Goal: Leave review/rating

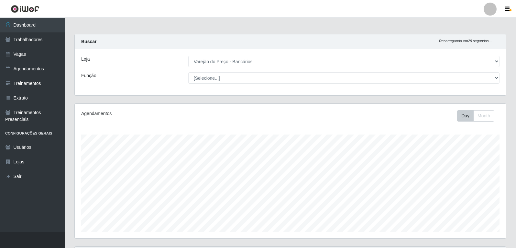
select select "157"
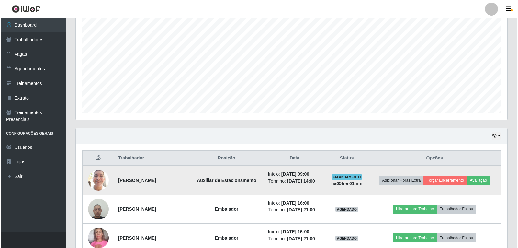
scroll to position [130, 0]
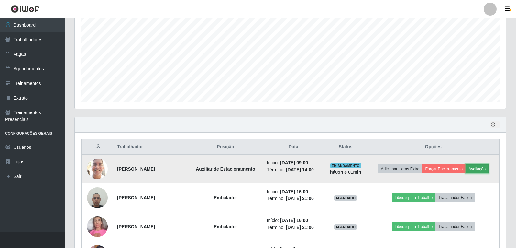
click at [482, 168] on button "Avaliação" at bounding box center [477, 168] width 23 height 9
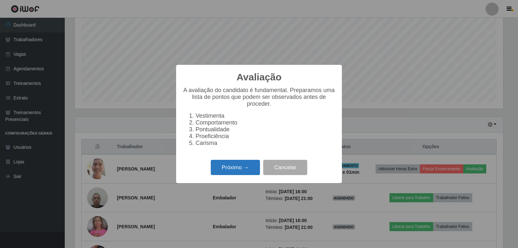
click at [244, 173] on button "Próximo →" at bounding box center [235, 167] width 49 height 15
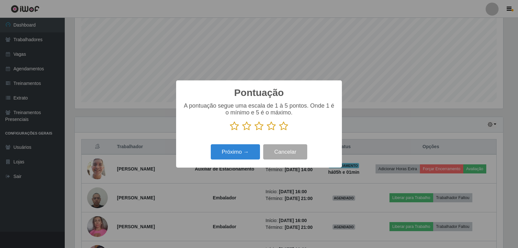
click at [282, 128] on icon at bounding box center [283, 126] width 9 height 10
click at [279, 131] on input "radio" at bounding box center [279, 131] width 0 height 0
click at [234, 157] on button "Próximo →" at bounding box center [235, 151] width 49 height 15
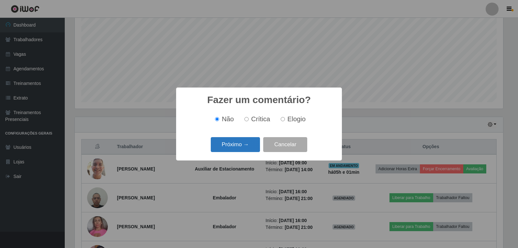
click at [236, 148] on button "Próximo →" at bounding box center [235, 144] width 49 height 15
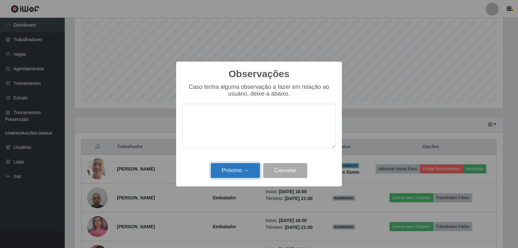
click at [242, 170] on button "Próximo →" at bounding box center [235, 170] width 49 height 15
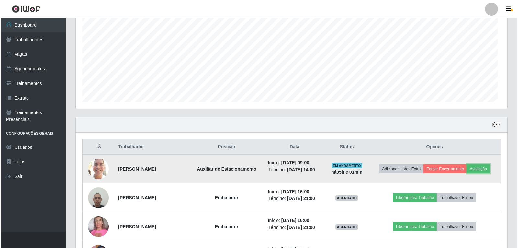
scroll to position [134, 432]
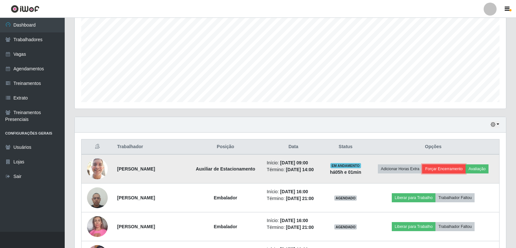
click at [446, 168] on button "Forçar Encerramento" at bounding box center [444, 168] width 43 height 9
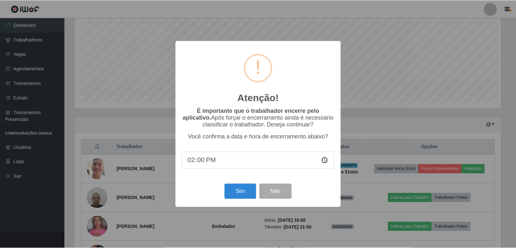
scroll to position [134, 428]
click at [232, 188] on button "Sim" at bounding box center [240, 191] width 31 height 15
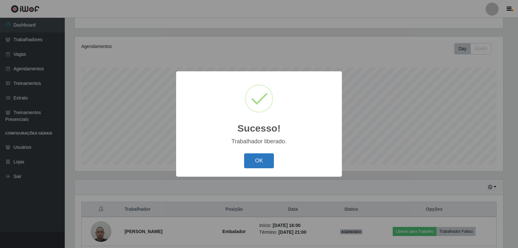
click at [265, 155] on button "OK" at bounding box center [259, 160] width 30 height 15
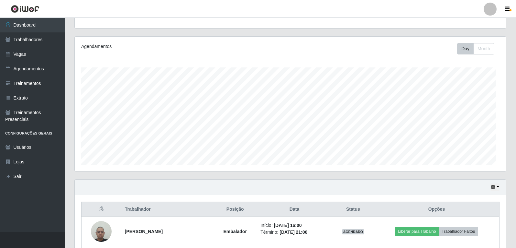
scroll to position [134, 432]
